Goal: Task Accomplishment & Management: Manage account settings

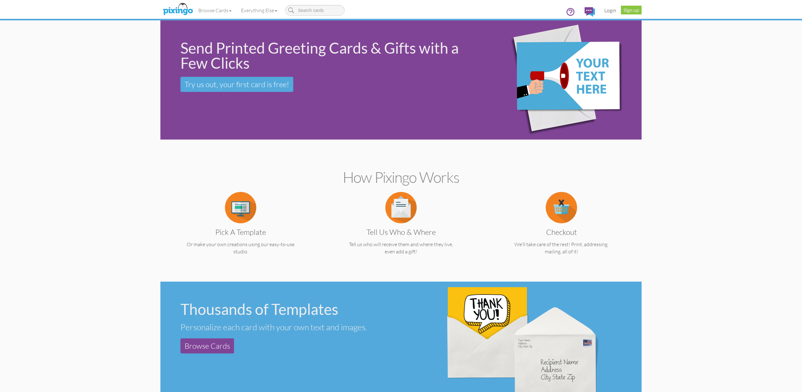
click at [613, 10] on link "Login" at bounding box center [610, 11] width 21 height 16
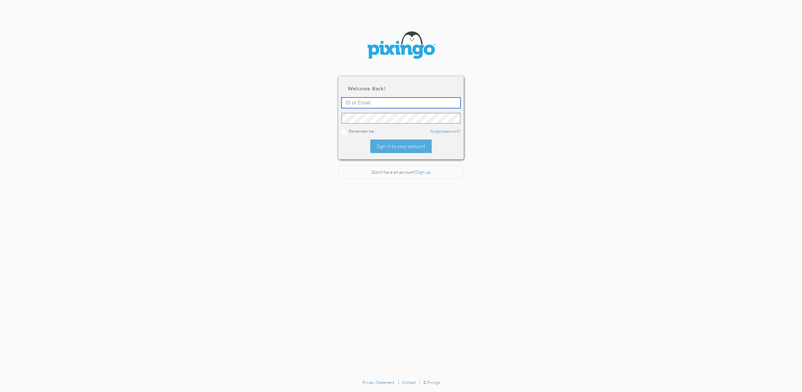
type input "[EMAIL_ADDRESS][DOMAIN_NAME]"
click at [396, 147] on div "Sign in to your account" at bounding box center [400, 145] width 61 height 13
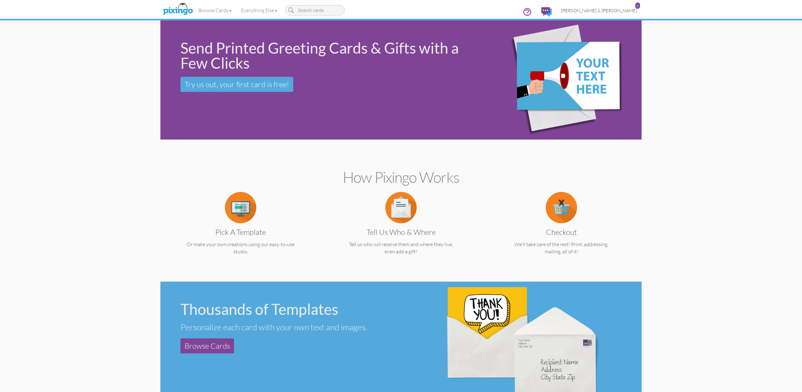
click at [609, 11] on span "[PERSON_NAME] & [PERSON_NAME]" at bounding box center [599, 10] width 76 height 5
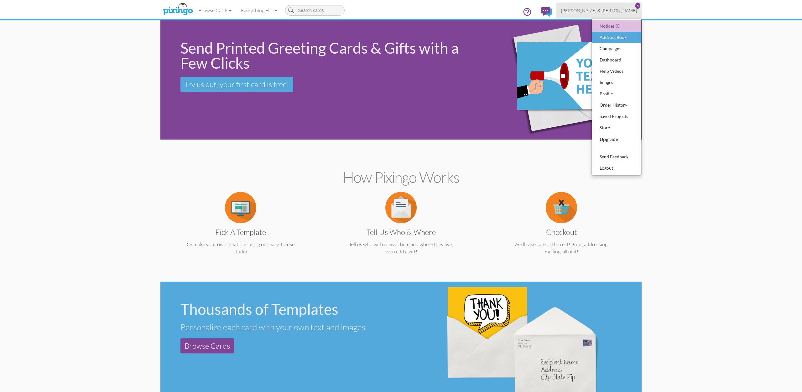
click at [610, 37] on div "Address Book" at bounding box center [616, 37] width 37 height 9
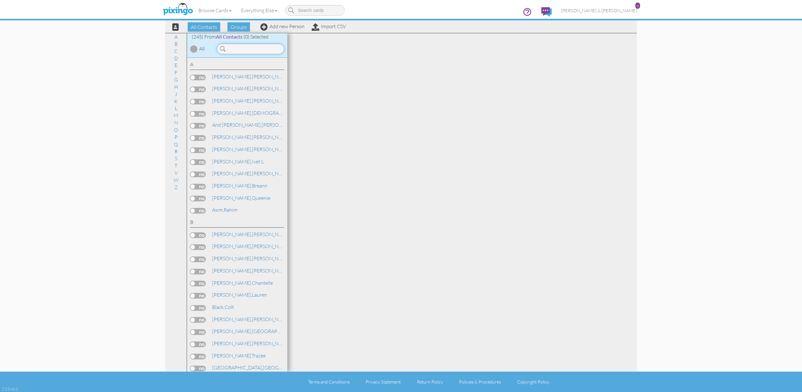
click at [230, 52] on input at bounding box center [250, 49] width 67 height 11
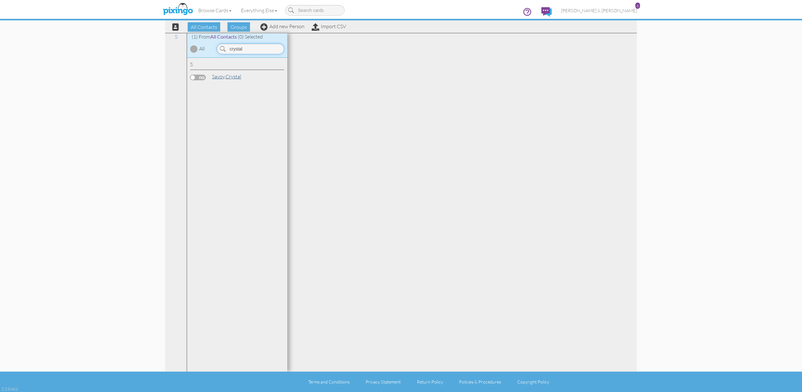
type input "crystal"
click at [220, 77] on span "Savoy," at bounding box center [218, 76] width 13 height 6
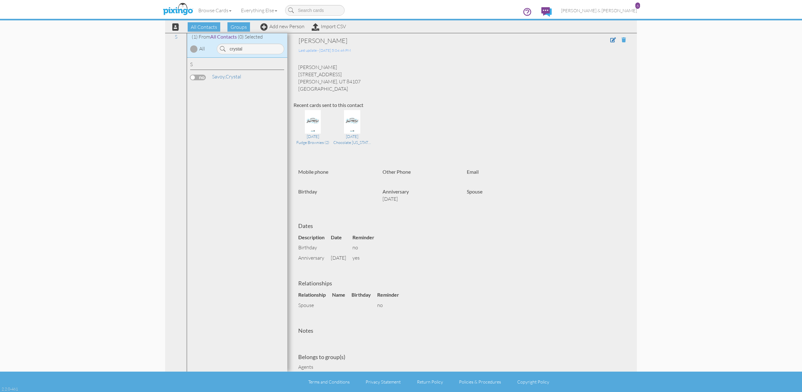
click at [623, 39] on span at bounding box center [624, 39] width 4 height 5
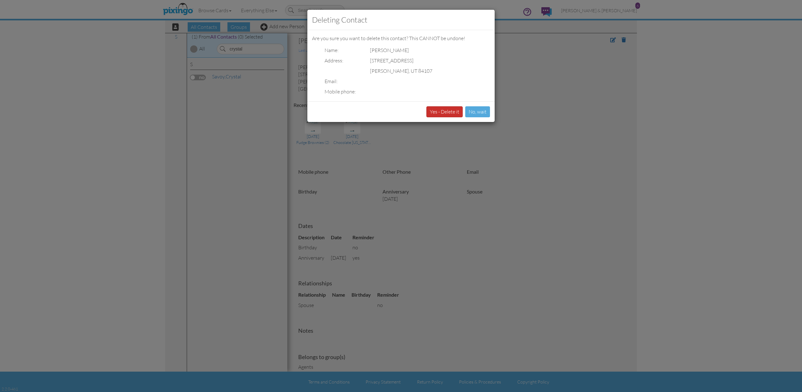
click at [446, 111] on button "Yes - Delete it" at bounding box center [444, 111] width 36 height 11
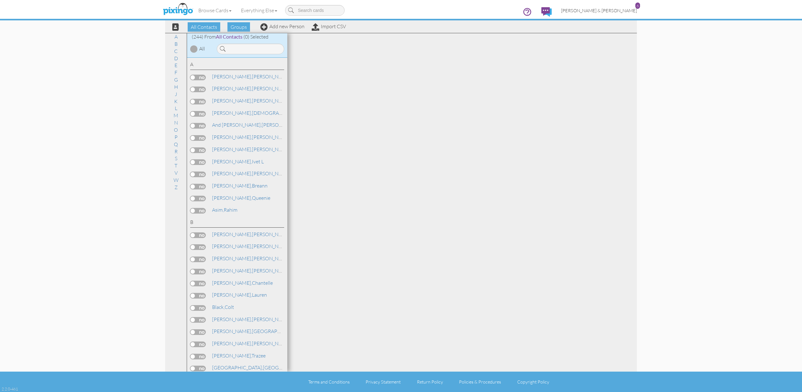
click at [614, 10] on span "[PERSON_NAME] & [PERSON_NAME]" at bounding box center [599, 10] width 76 height 5
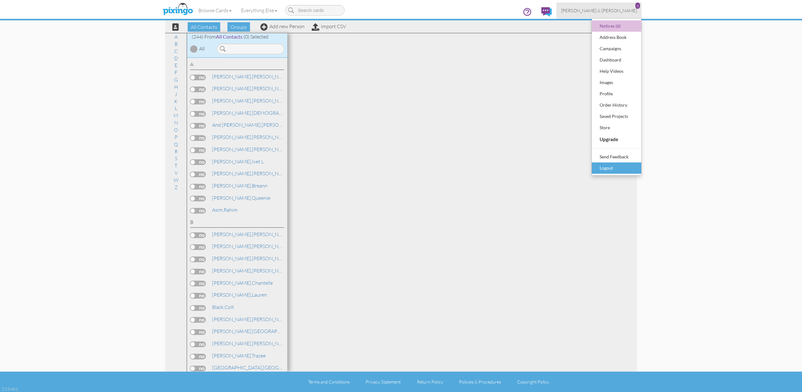
click at [612, 169] on div "Logout" at bounding box center [616, 167] width 37 height 9
